Goal: Information Seeking & Learning: Understand process/instructions

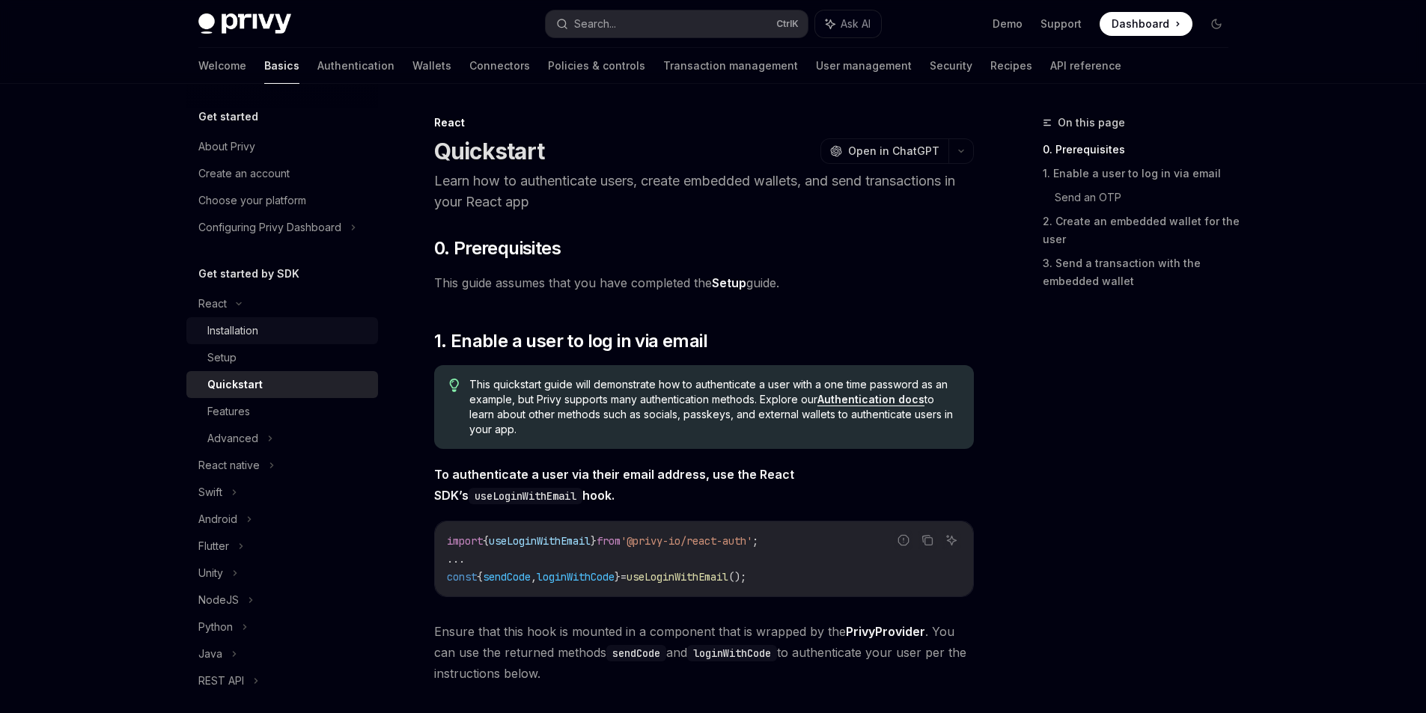
click at [257, 327] on div "Installation" at bounding box center [232, 331] width 51 height 18
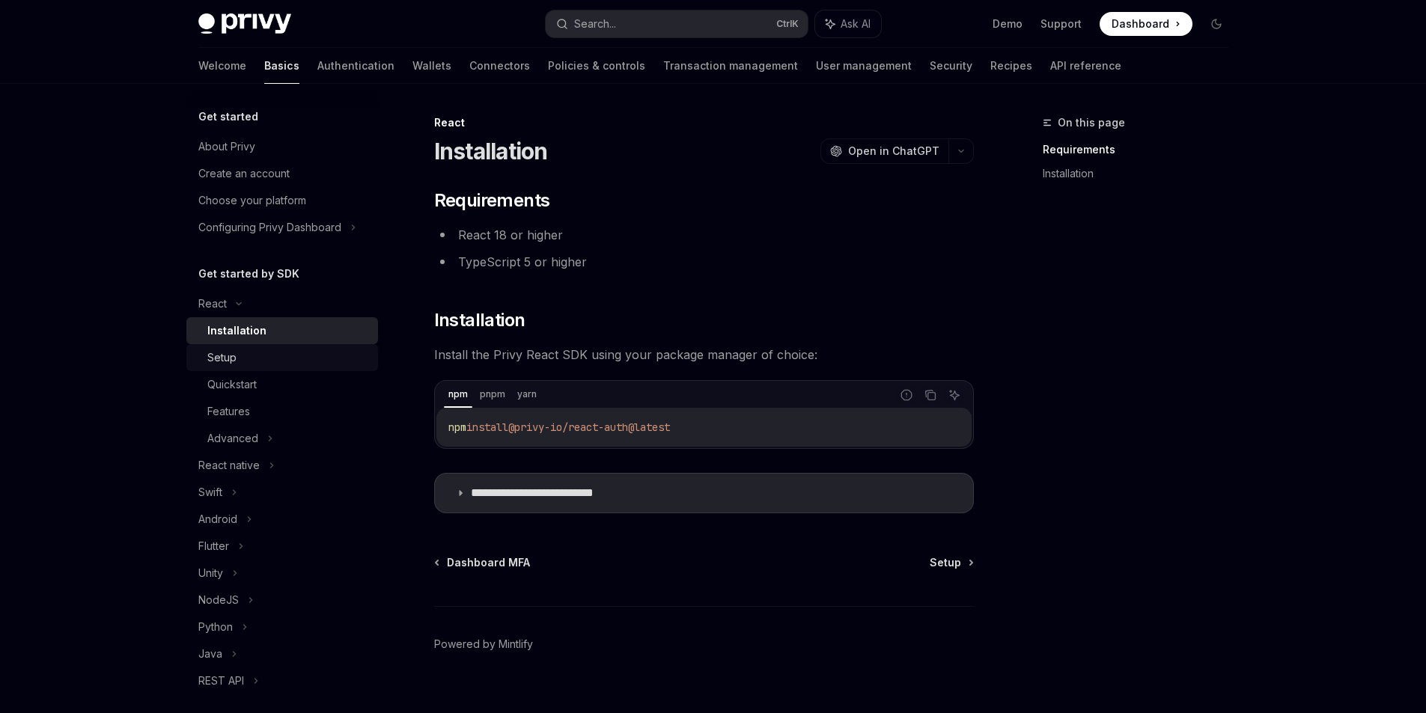
click at [260, 353] on div "Setup" at bounding box center [288, 358] width 162 height 18
type textarea "*"
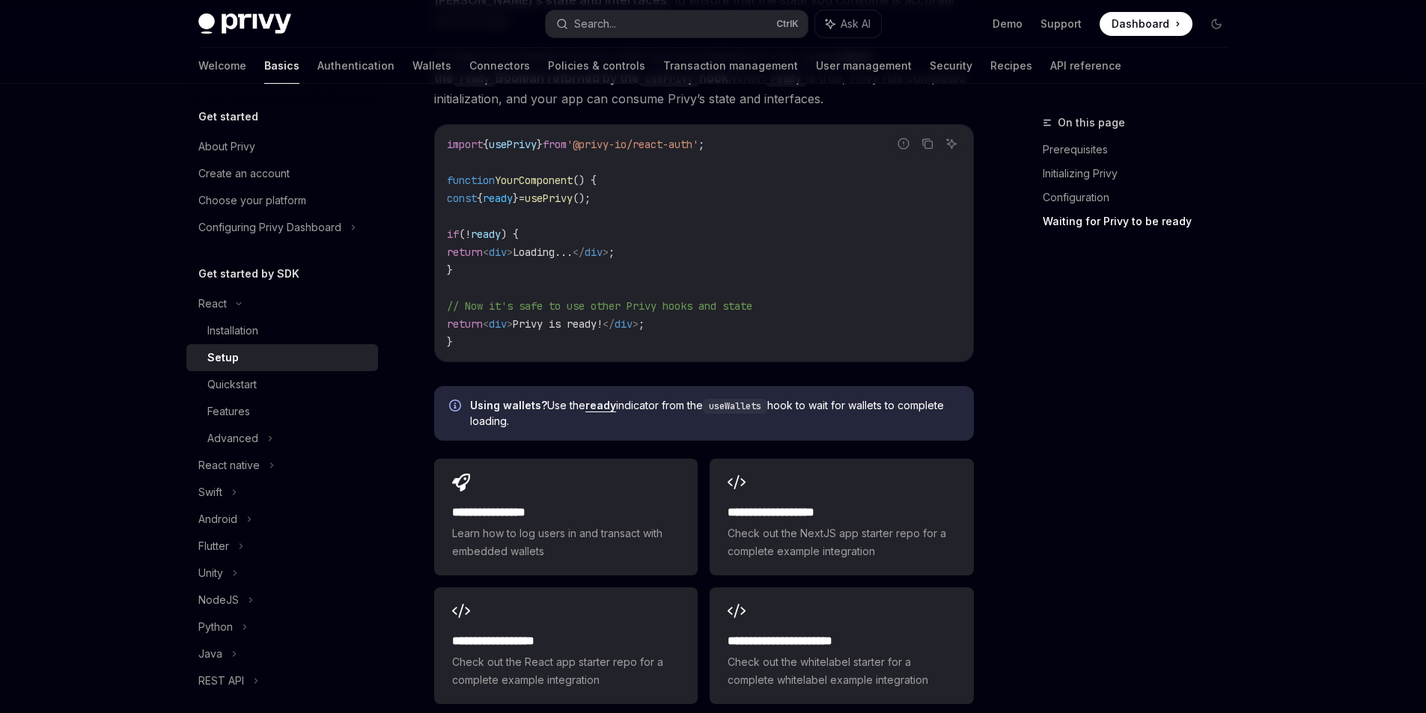
scroll to position [1572, 0]
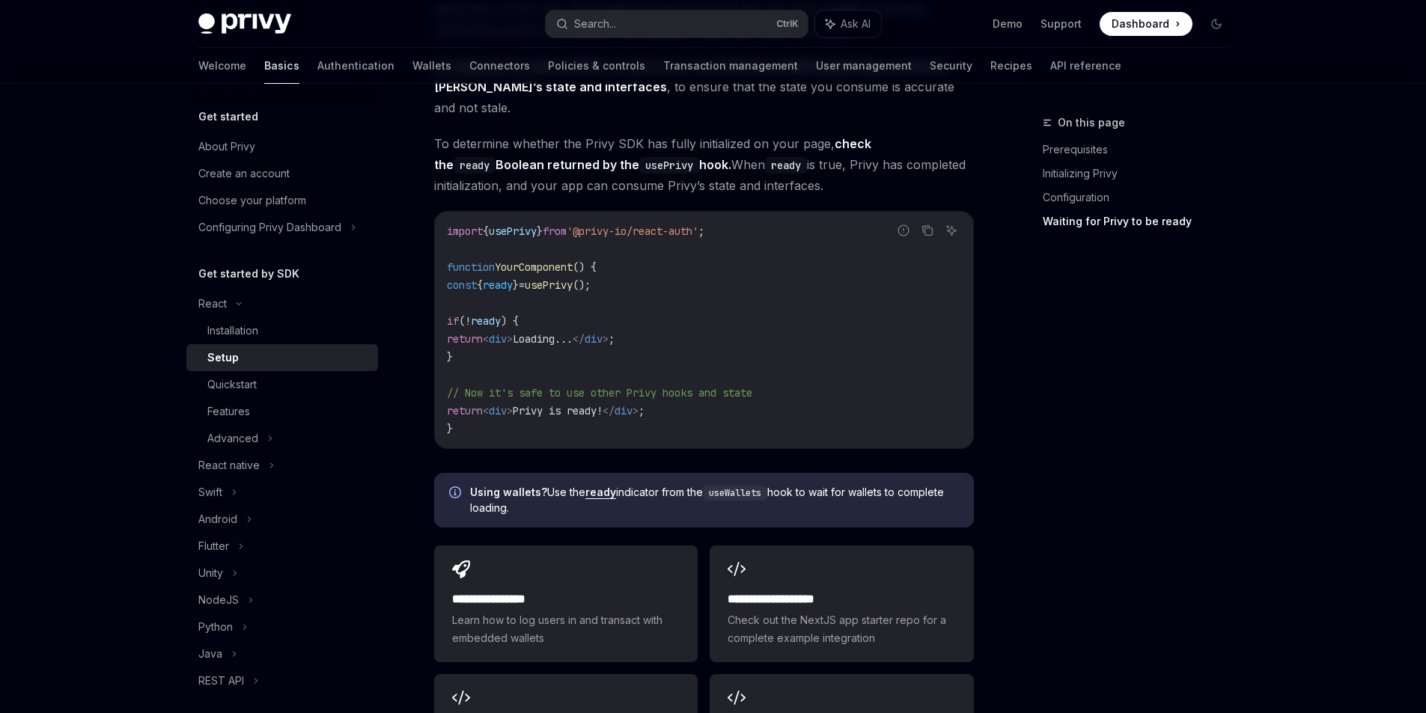
click at [264, 68] on link "Basics" at bounding box center [281, 66] width 35 height 36
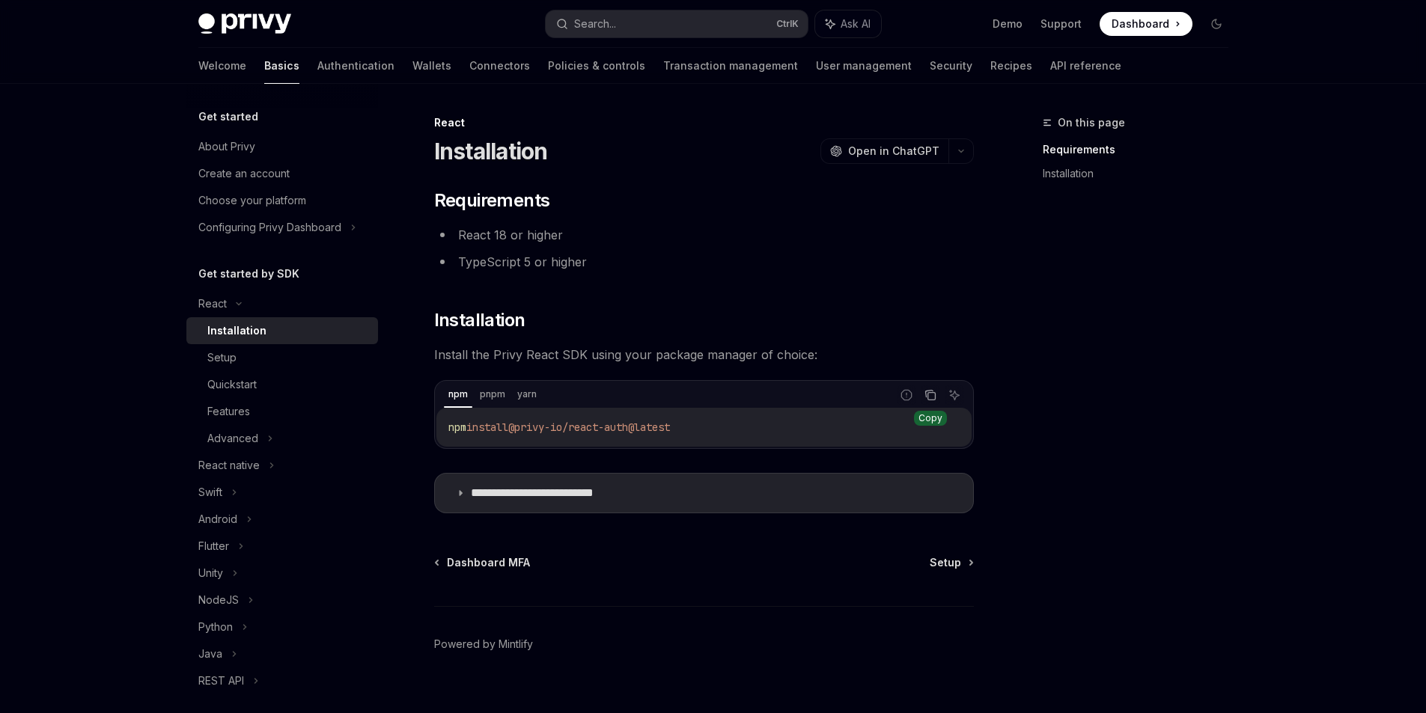
click at [931, 397] on icon "Copy the contents from the code block" at bounding box center [930, 395] width 12 height 12
drag, startPoint x: 711, startPoint y: 427, endPoint x: 440, endPoint y: 412, distance: 271.3
click at [441, 412] on div "npm install @privy-io/react-auth@latest" at bounding box center [703, 427] width 535 height 39
copy span "npm install @privy-io/react-auth@latest"
click at [224, 357] on div "Setup" at bounding box center [221, 358] width 29 height 18
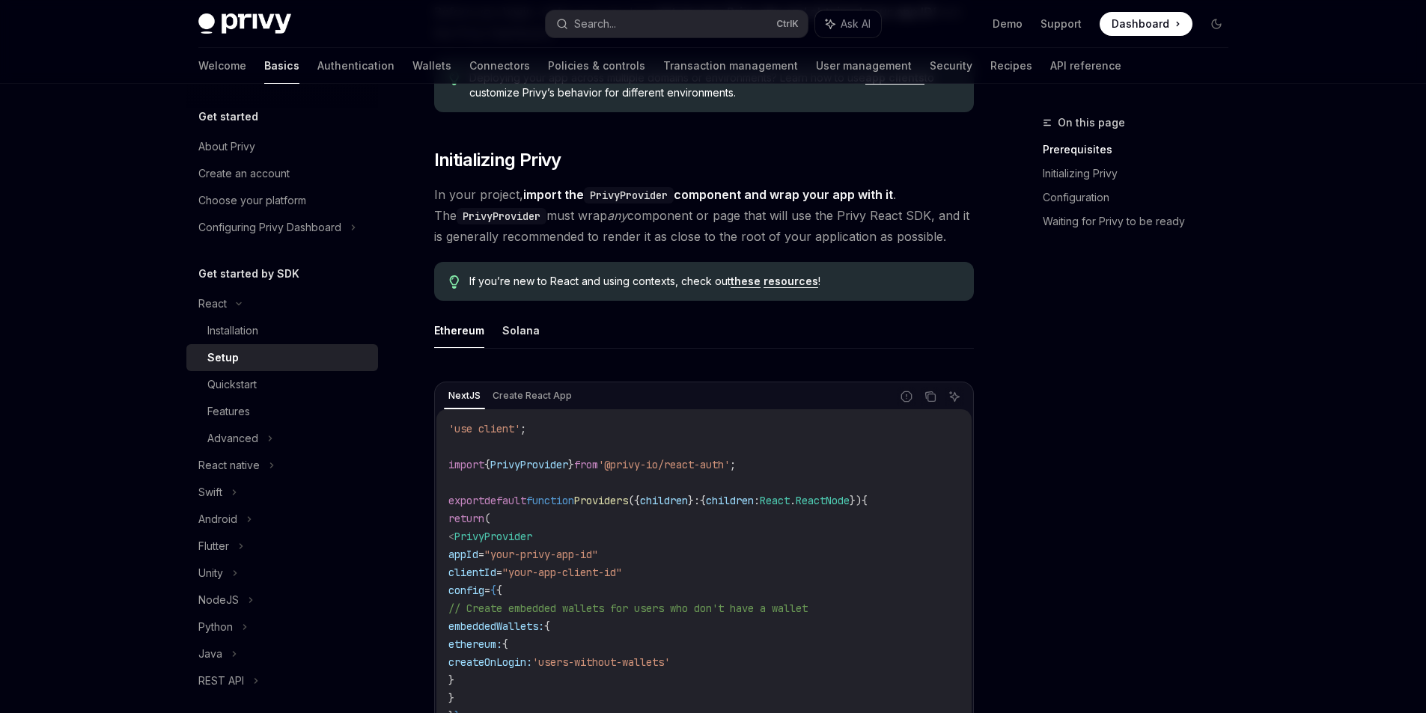
scroll to position [225, 0]
click at [931, 396] on icon "Copy the contents from the code block" at bounding box center [930, 395] width 12 height 12
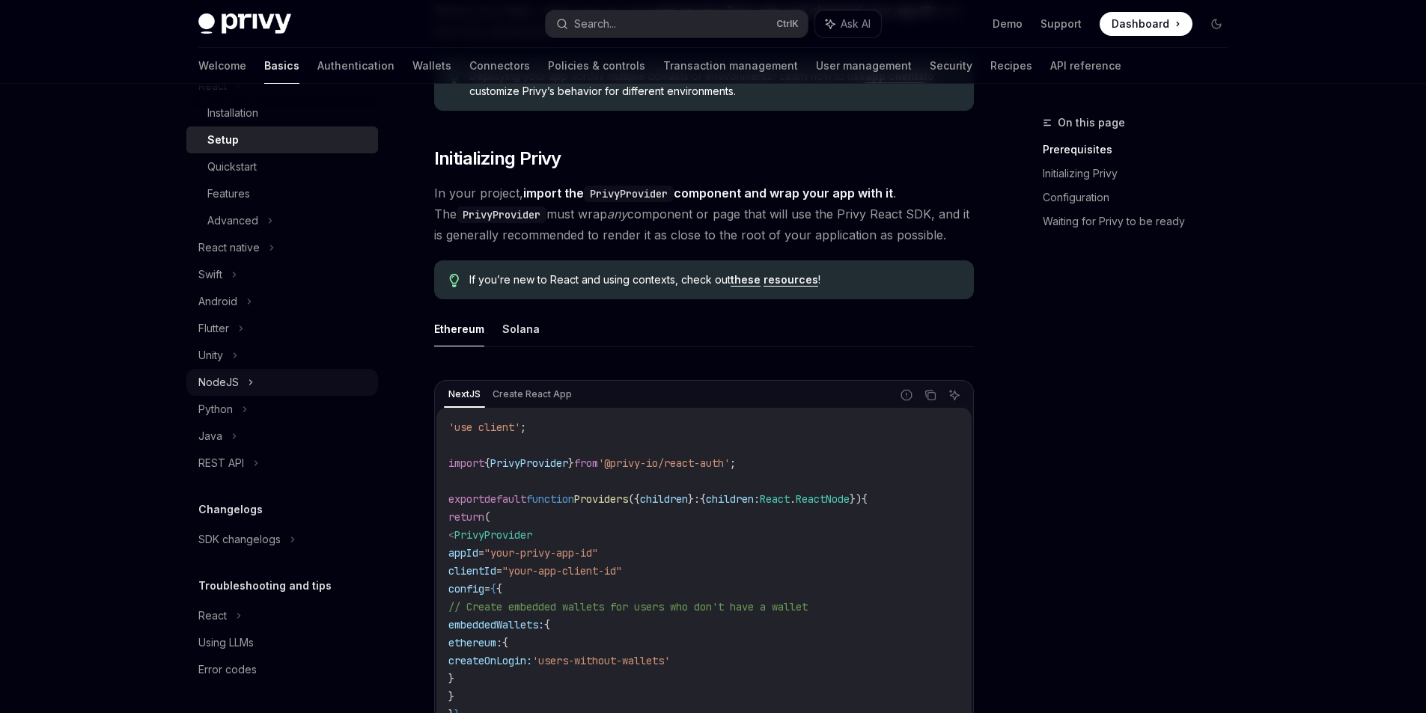
scroll to position [0, 0]
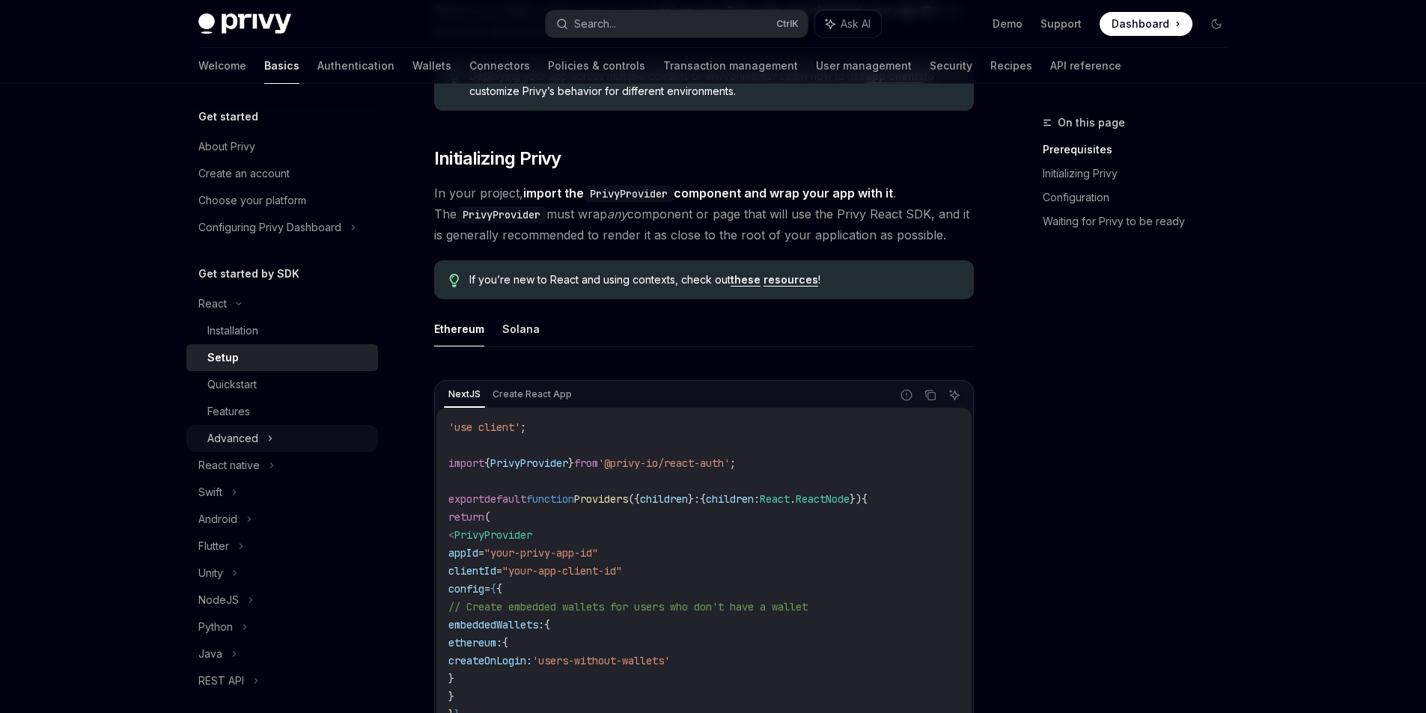
click at [271, 448] on div "Advanced" at bounding box center [282, 438] width 192 height 27
type textarea "*"
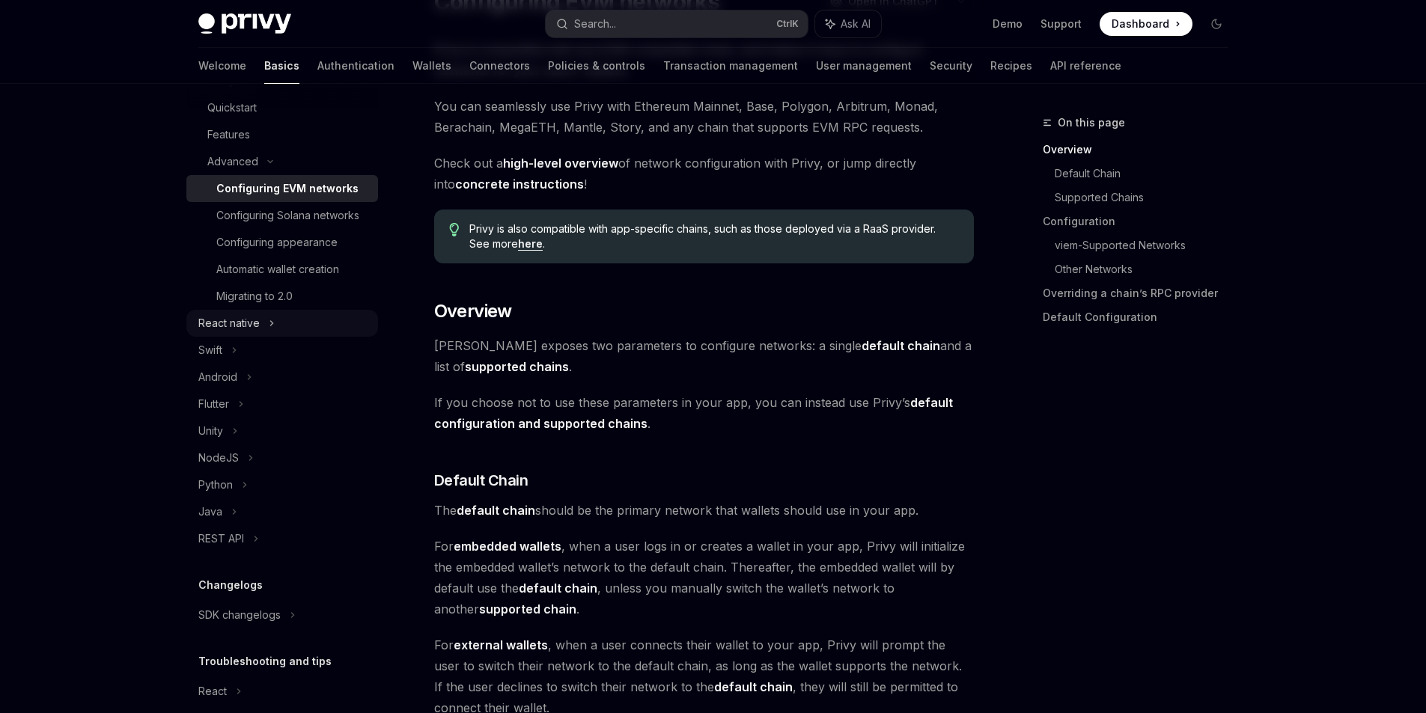
scroll to position [71, 0]
